Goal: Find specific page/section: Find specific page/section

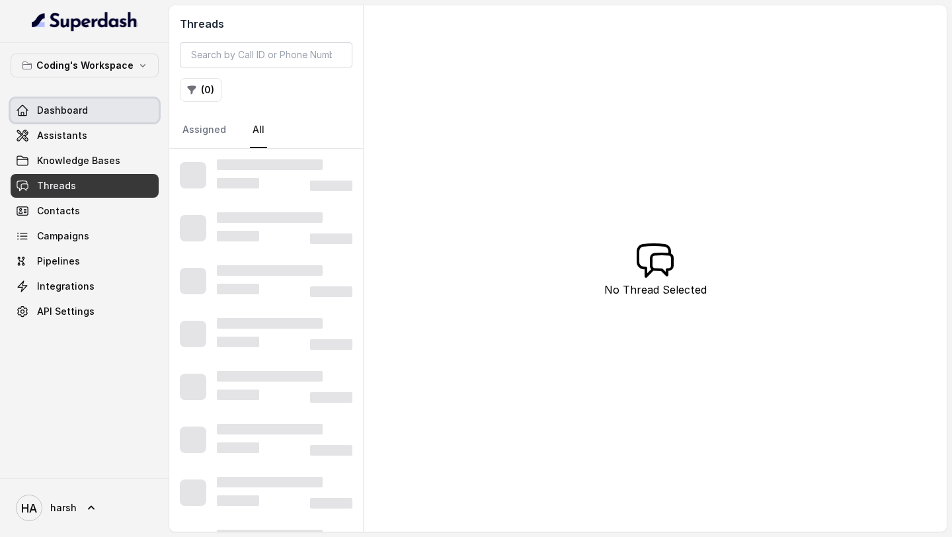
click at [87, 105] on link "Dashboard" at bounding box center [85, 110] width 148 height 24
